Goal: Information Seeking & Learning: Learn about a topic

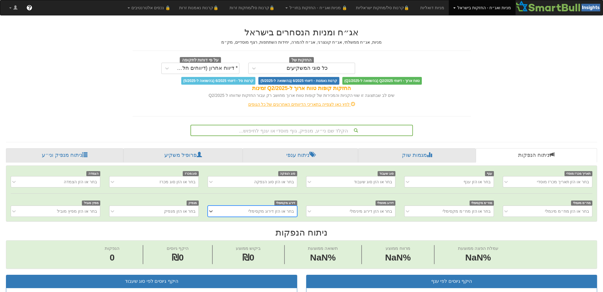
scroll to position [0, 4]
click at [307, 132] on div "הקלד שם ני״ע, מנפיק, גוף מוסדי או ענף לחיפוש..." at bounding box center [301, 130] width 221 height 10
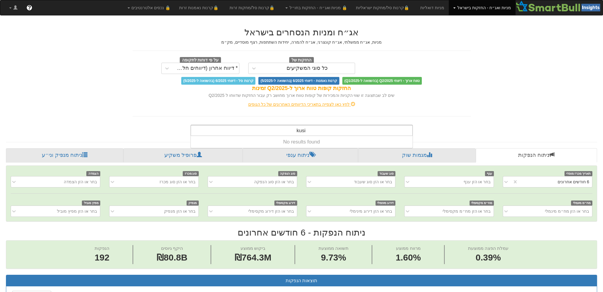
scroll to position [0, 0]
click at [302, 131] on input "kusi" at bounding box center [300, 131] width 9 height 12
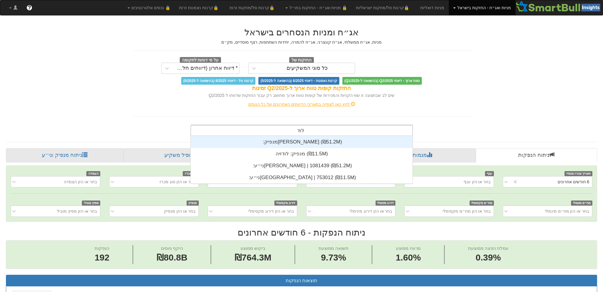
scroll to position [24, 0]
type input "[PERSON_NAME]"
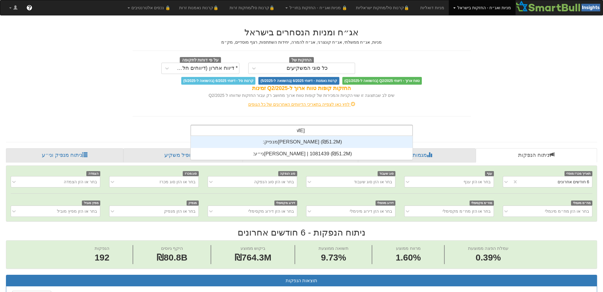
click at [296, 138] on div "מנפיק: ‏[PERSON_NAME] ‎(₪51.2M)‎" at bounding box center [302, 142] width 222 height 12
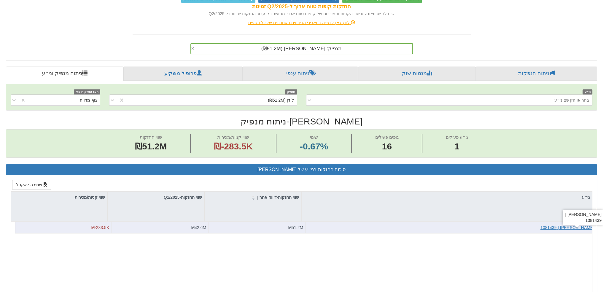
click at [578, 226] on div "[PERSON_NAME] | 1081439" at bounding box center [568, 227] width 54 height 6
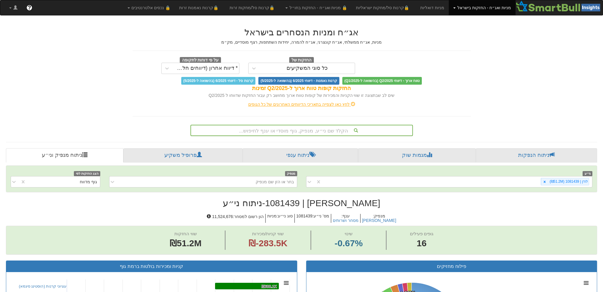
click at [278, 130] on div "הקלד שם ני״ע, מנפיק, גוף מוסדי או ענף לחיפוש..." at bounding box center [301, 130] width 221 height 10
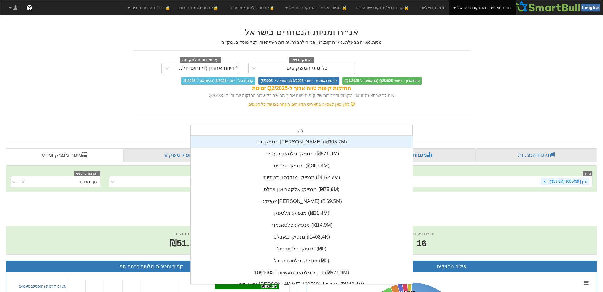
scroll to position [36, 0]
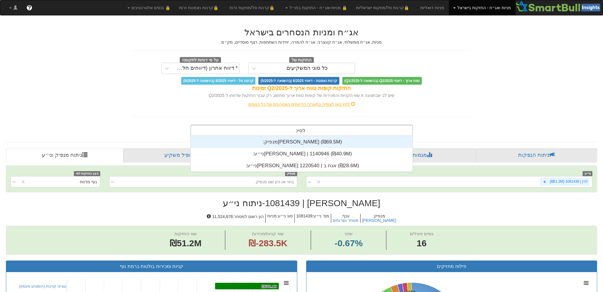
type input "לסיכו"
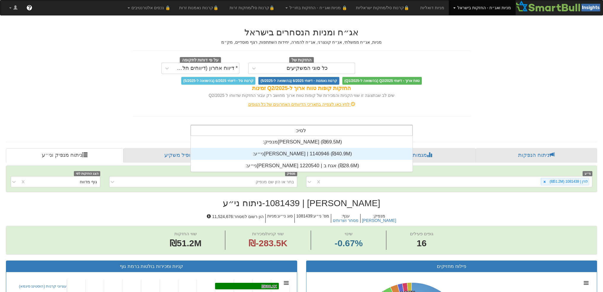
click at [304, 150] on div "ני״ע: ‏[PERSON_NAME] | 1140946 ‎(₪40.9M)‎" at bounding box center [302, 154] width 222 height 12
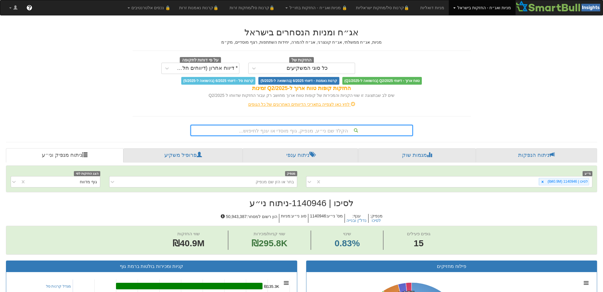
click at [322, 128] on div "הקלד שם ני״ע, מנפיק, גוף מוסדי או ענף לחיפוש..." at bounding box center [301, 130] width 221 height 10
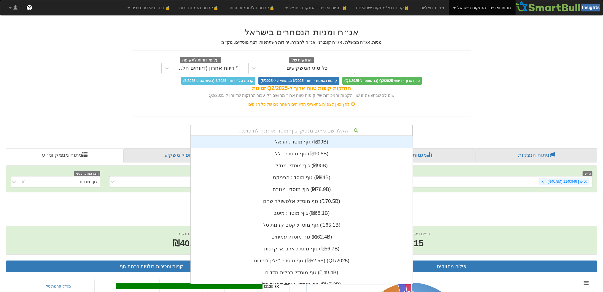
scroll to position [147, 0]
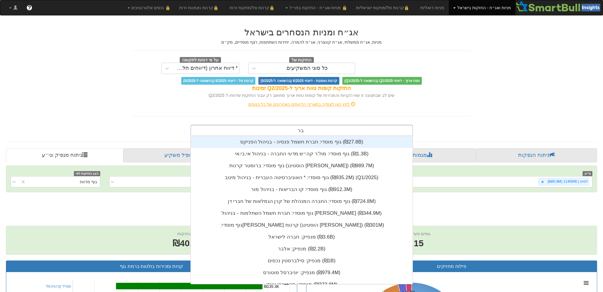
type input "ברן"
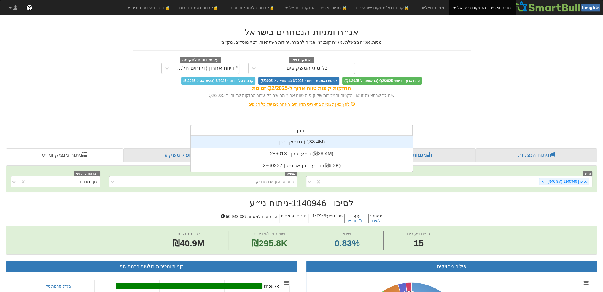
scroll to position [36, 0]
click at [312, 140] on div "מנפיק: ‏ברן ‎(₪38.4M)‎" at bounding box center [302, 142] width 222 height 12
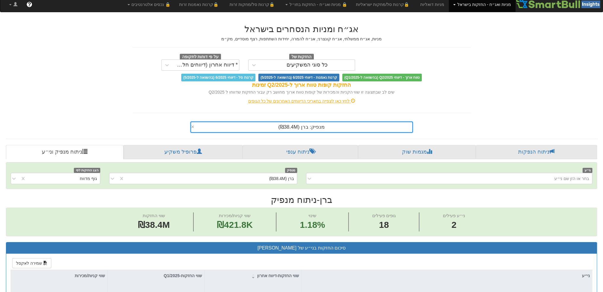
scroll to position [148, 0]
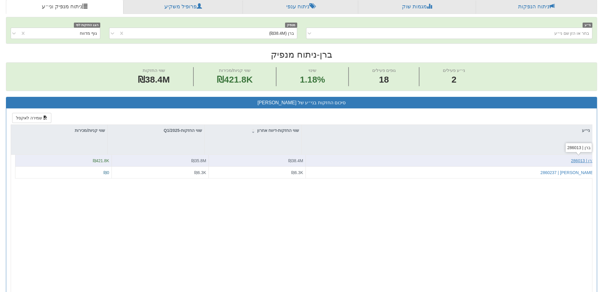
click at [577, 160] on div "ברן | 286013" at bounding box center [582, 161] width 23 height 6
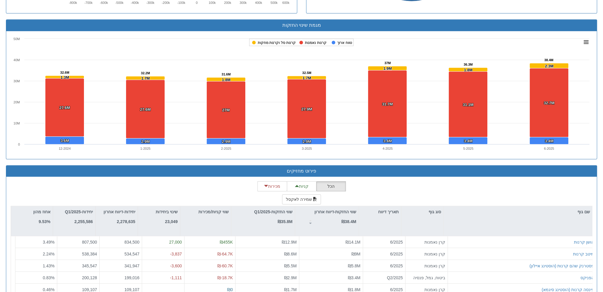
scroll to position [415, 0]
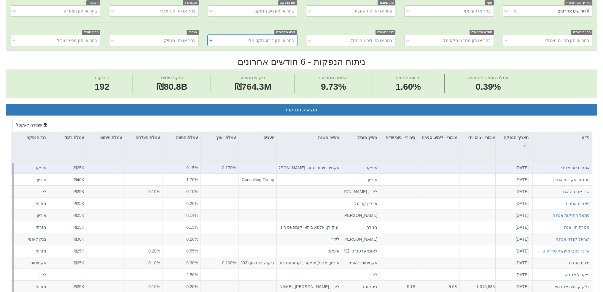
scroll to position [44, 0]
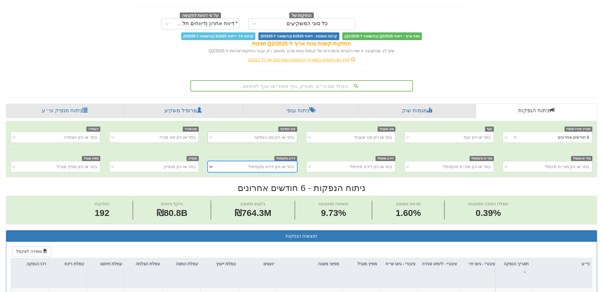
click at [248, 134] on div "בחר או הזן סוג הנפקה" at bounding box center [257, 136] width 80 height 9
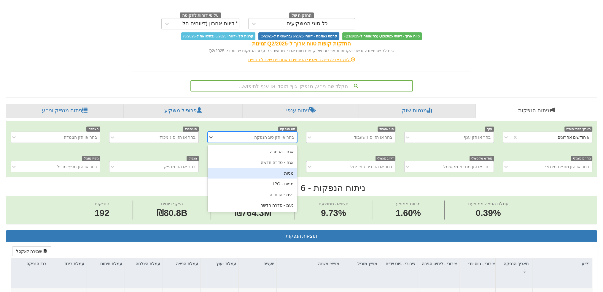
click at [280, 172] on div "מניות" at bounding box center [253, 173] width 90 height 11
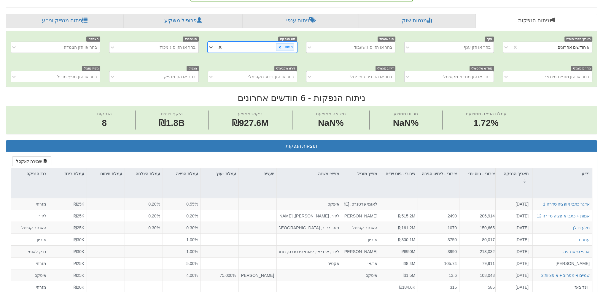
scroll to position [141, 0]
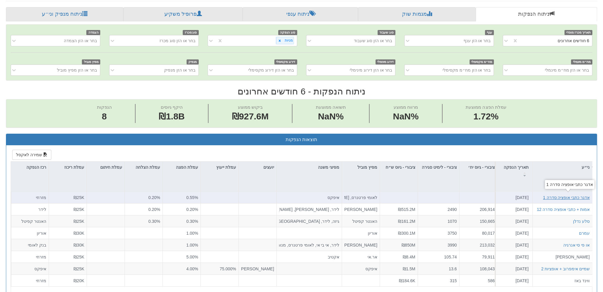
click at [560, 195] on div "אדגר כתבי אופציה סדרה 1" at bounding box center [566, 197] width 47 height 6
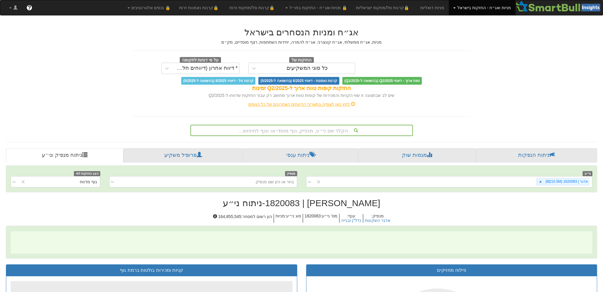
scroll to position [0, 1043]
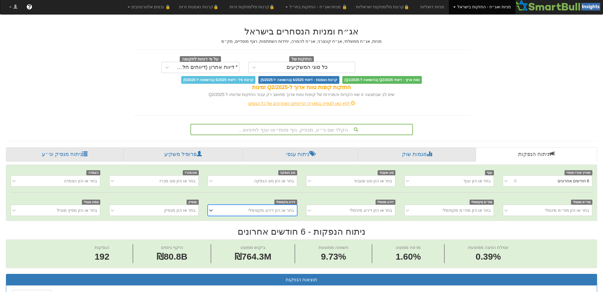
scroll to position [104, 0]
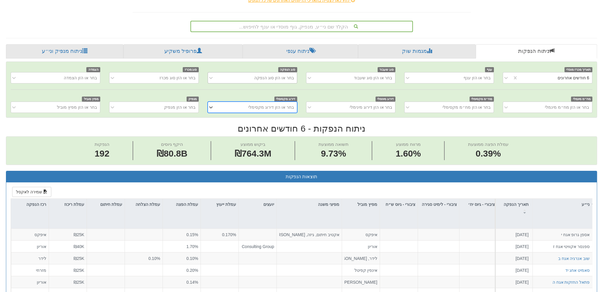
click at [249, 77] on div "בחר או הזן סוג הנפקה" at bounding box center [257, 77] width 80 height 9
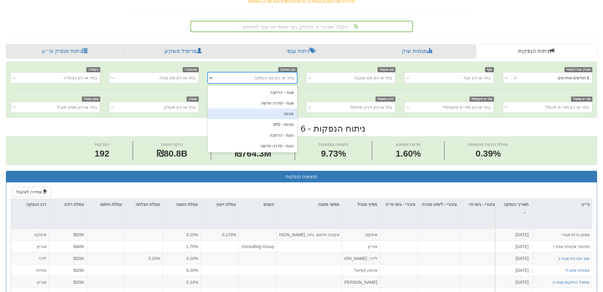
click at [278, 115] on div "מניות" at bounding box center [253, 113] width 90 height 11
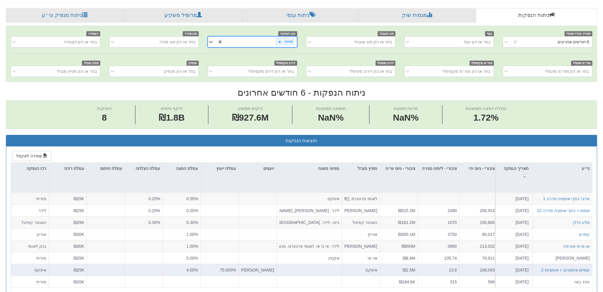
scroll to position [193, 0]
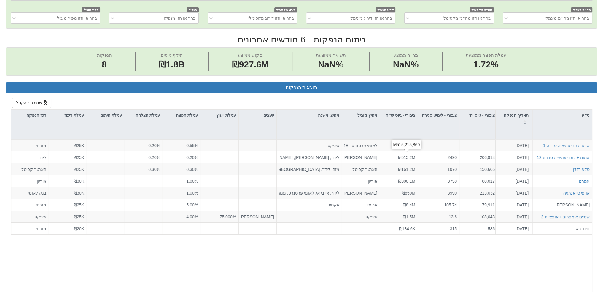
click at [407, 147] on div "₪515,215,860" at bounding box center [406, 144] width 29 height 9
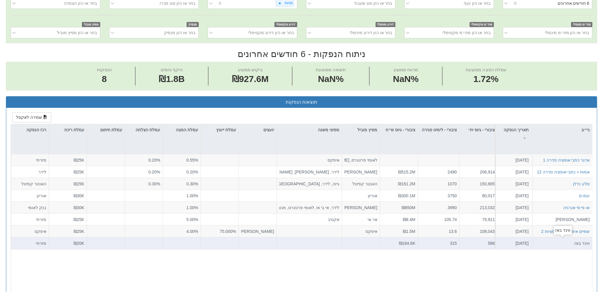
scroll to position [148, 0]
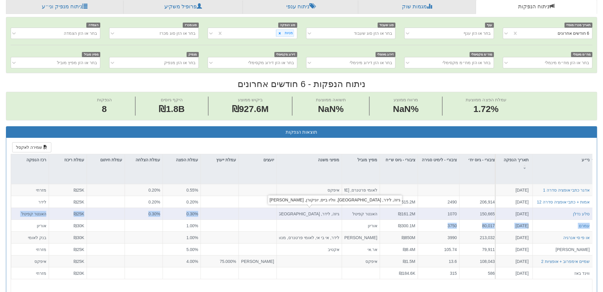
drag, startPoint x: 444, startPoint y: 221, endPoint x: 254, endPoint y: 210, distance: 189.9
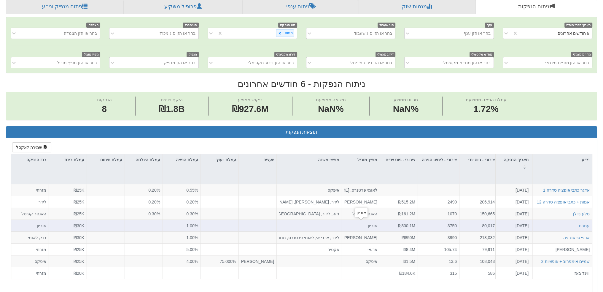
click at [359, 224] on div "אוריון" at bounding box center [360, 225] width 33 height 6
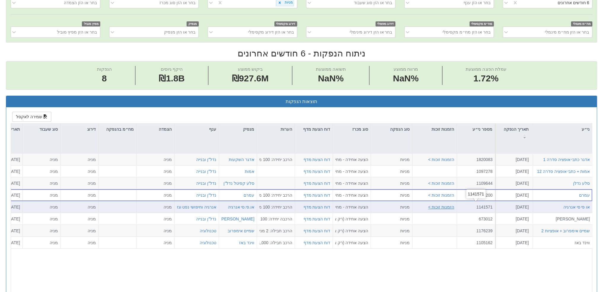
scroll to position [215, 0]
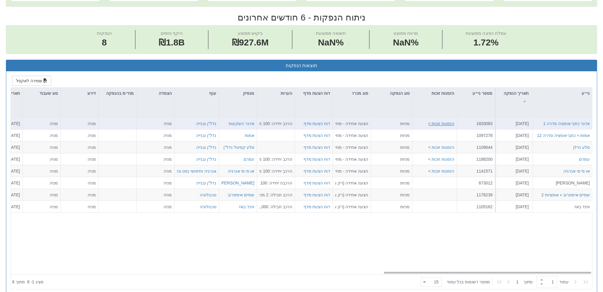
click at [447, 121] on button "הזמנות זוכות >" at bounding box center [441, 123] width 26 height 6
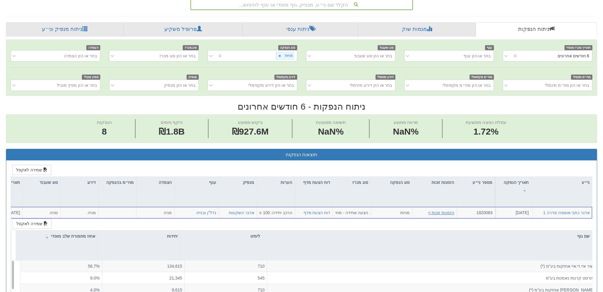
scroll to position [0, 0]
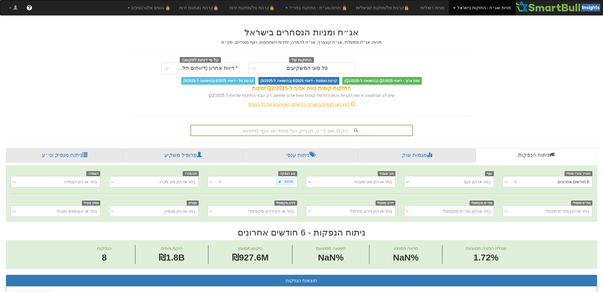
click at [273, 128] on div "הקלד שם ני״ע, מנפיק, גוף מוסדי או ענף לחיפוש..." at bounding box center [301, 130] width 221 height 10
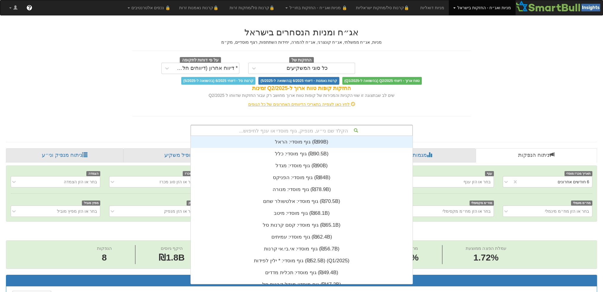
scroll to position [147, 0]
